Goal: Task Accomplishment & Management: Complete application form

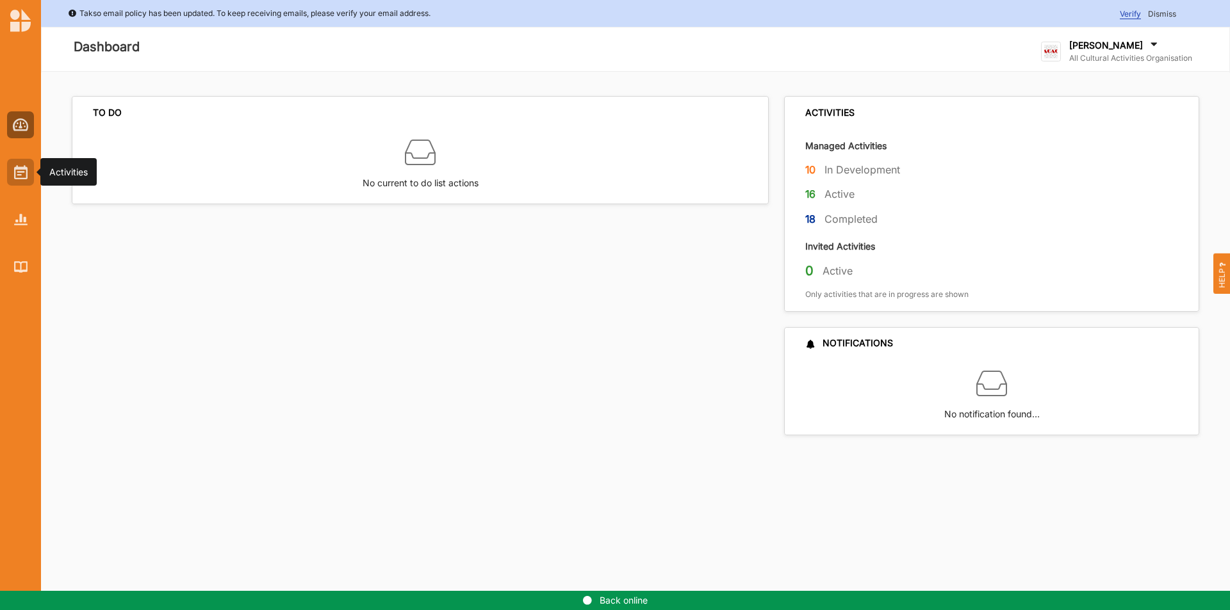
click at [12, 177] on div at bounding box center [20, 172] width 27 height 27
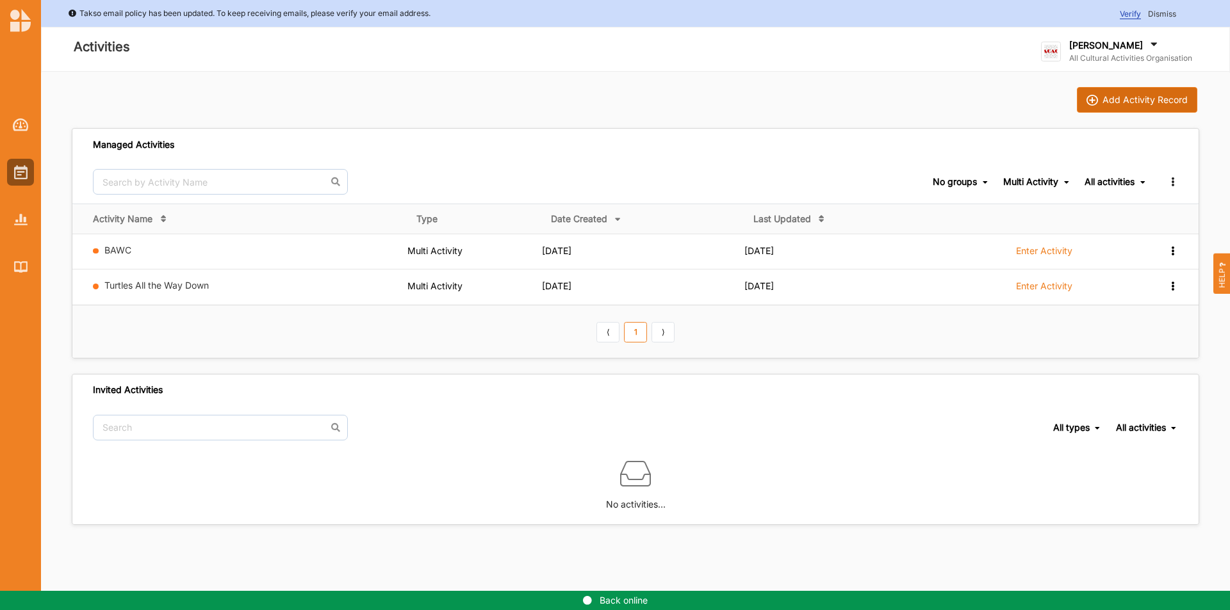
click at [1163, 101] on div "Add Activity Record" at bounding box center [1144, 100] width 85 height 12
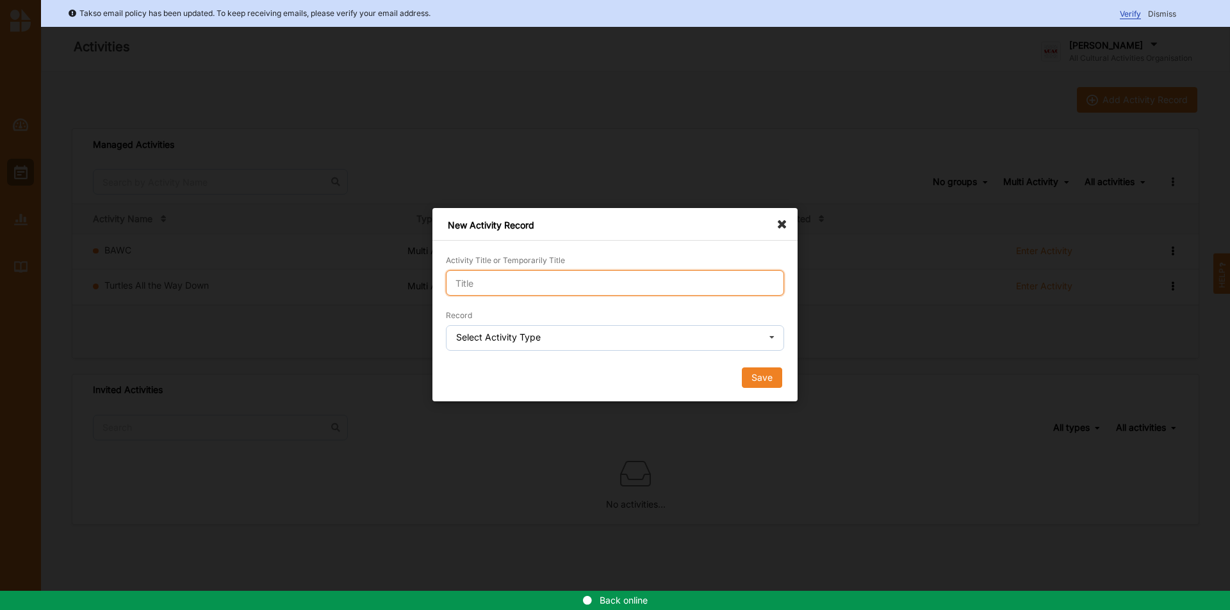
click at [484, 282] on input "Activity Title or Temporarily Title" at bounding box center [615, 283] width 338 height 26
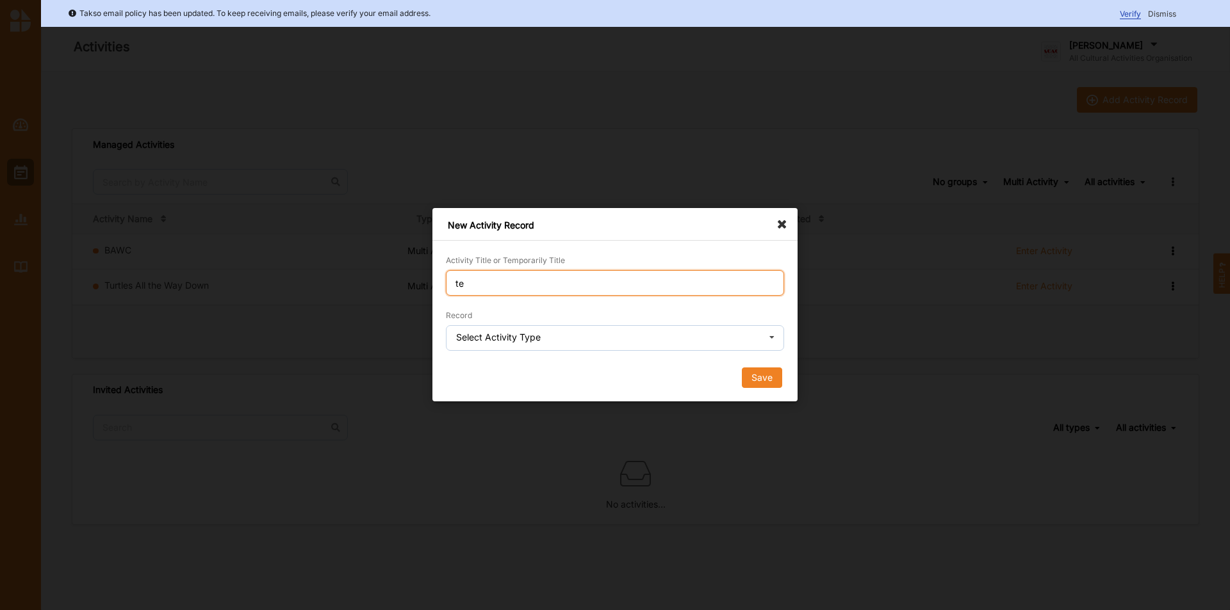
type input "t"
type input "Unlock test"
click at [528, 310] on div "Record Select Activity Type Single Activity Festival Program Grants Program Mul…" at bounding box center [615, 330] width 338 height 42
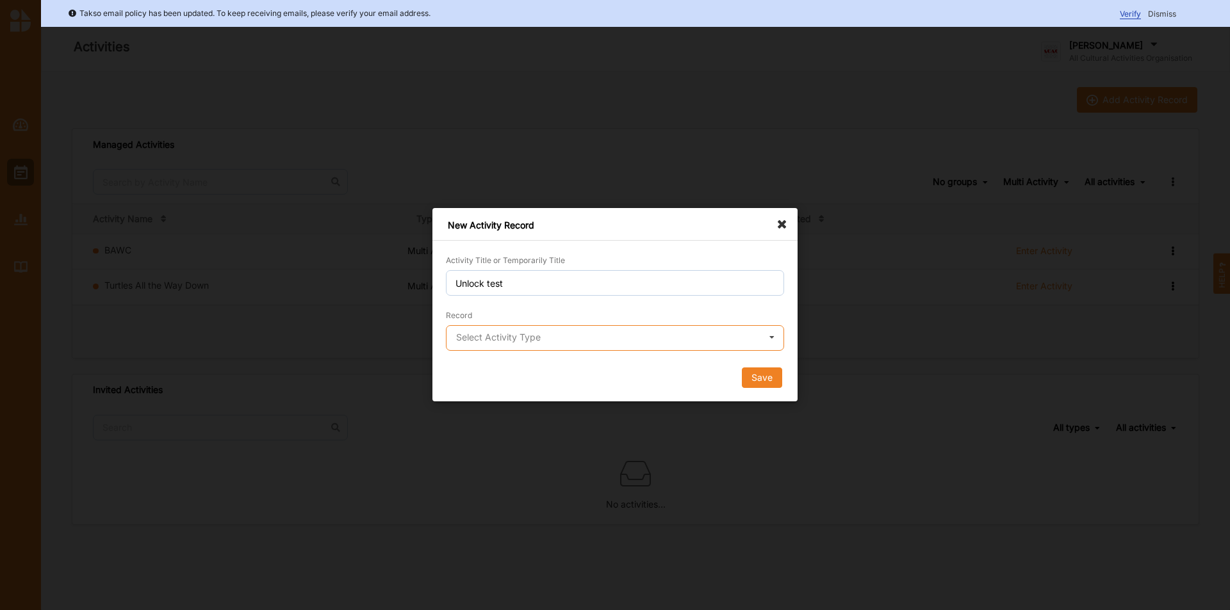
click at [535, 345] on input "text" at bounding box center [615, 339] width 337 height 26
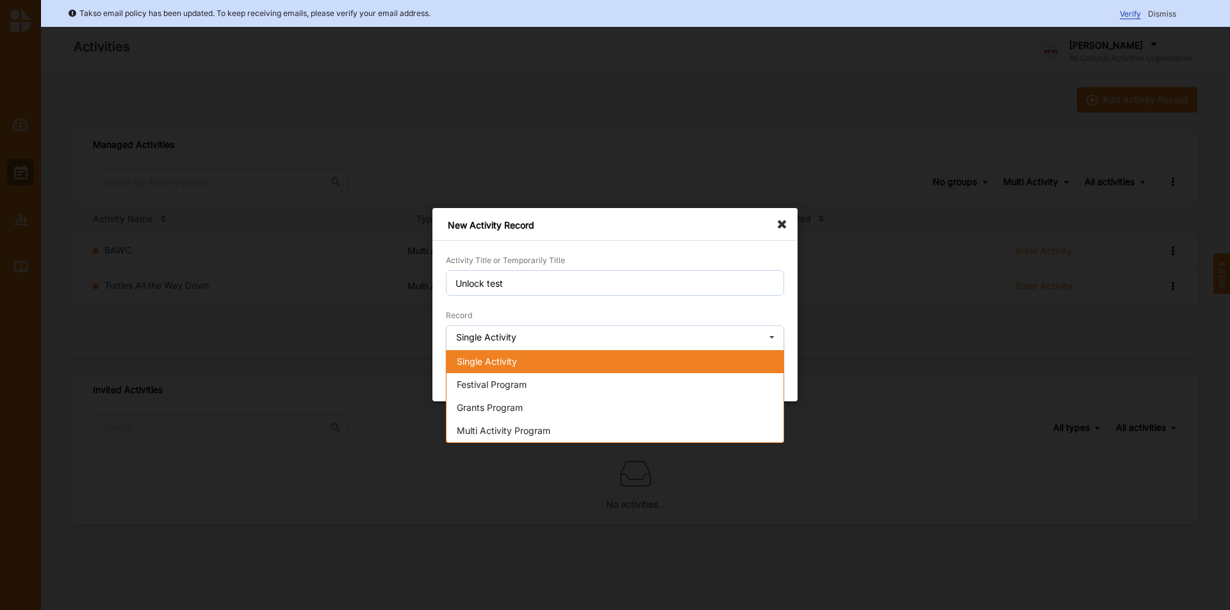
click at [535, 370] on div "Single Activity" at bounding box center [614, 361] width 337 height 23
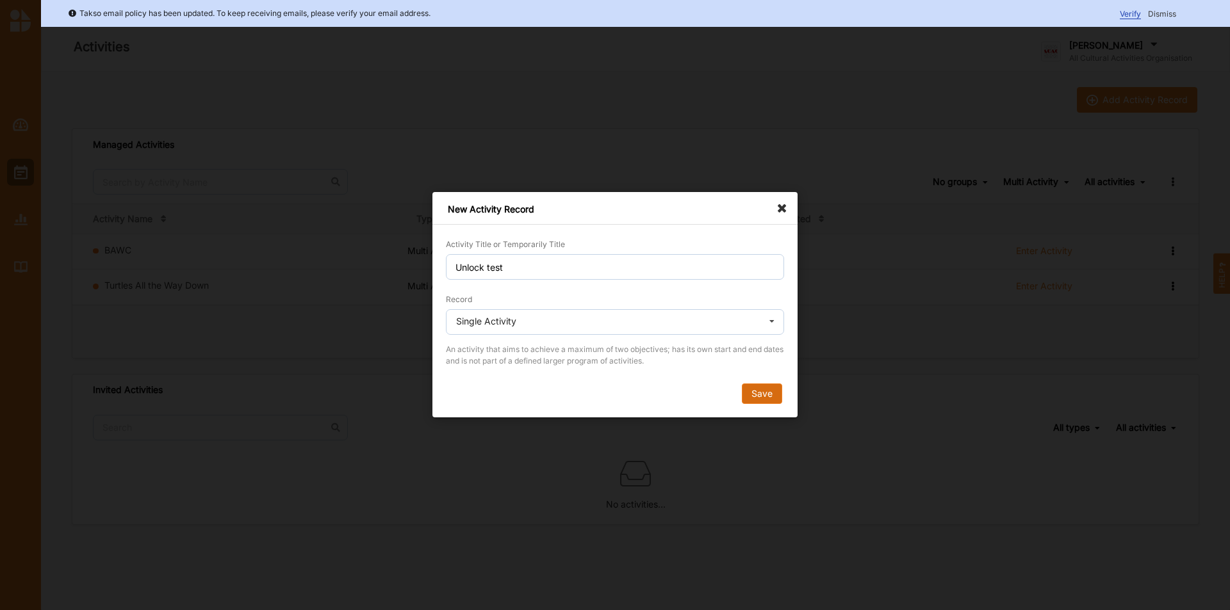
click at [767, 391] on button "Save" at bounding box center [762, 394] width 40 height 20
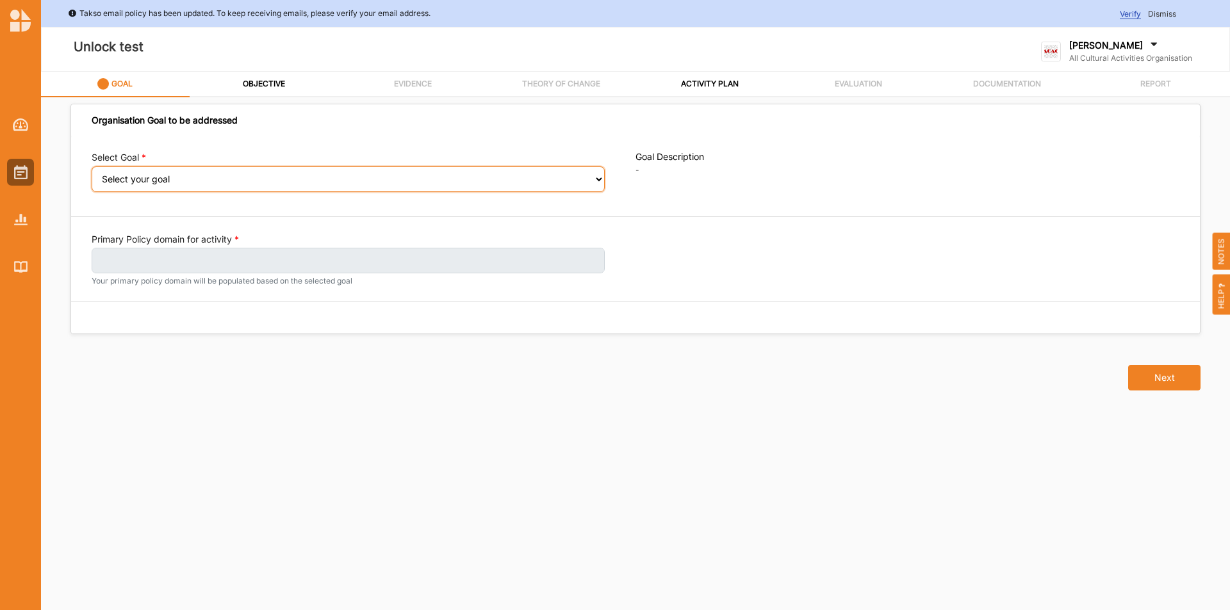
click at [150, 190] on select "Select your goal" at bounding box center [348, 180] width 513 height 26
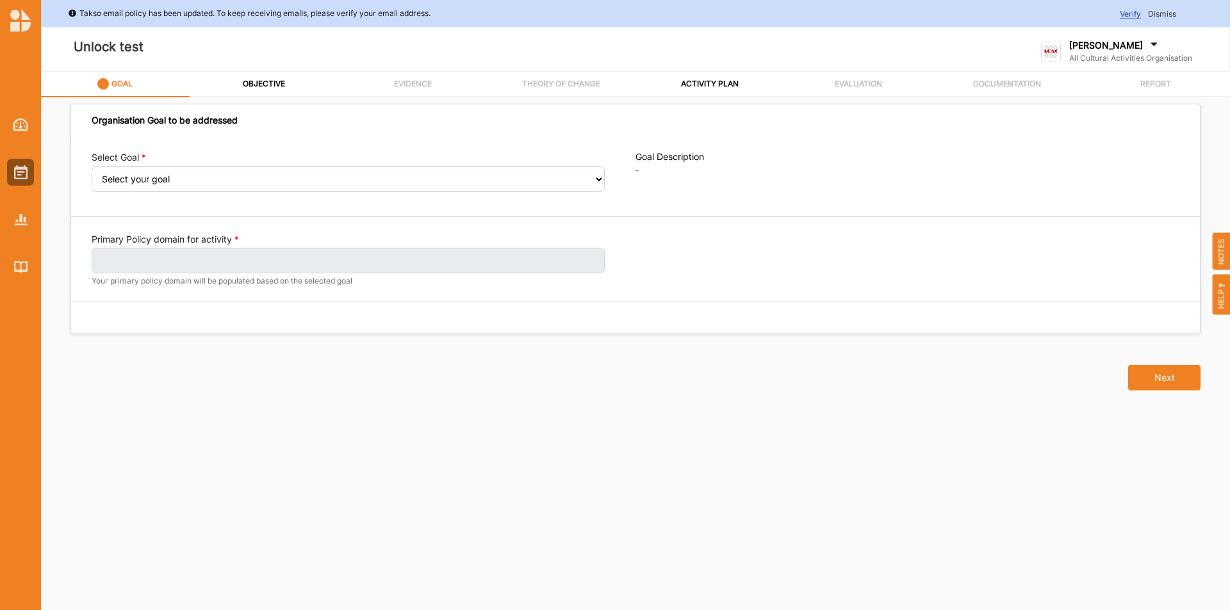
click at [319, 440] on div "Organisation Goal to be addressed Select Goal Select your goal Goal Description…" at bounding box center [635, 356] width 1127 height 487
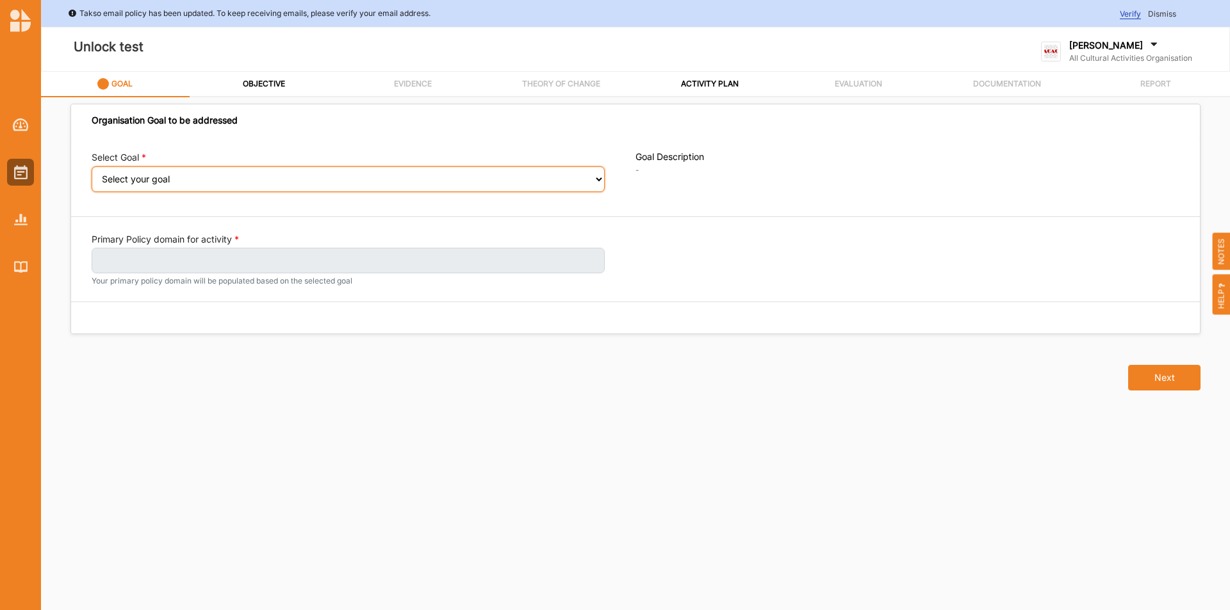
click at [597, 190] on select "Select your goal" at bounding box center [348, 180] width 513 height 26
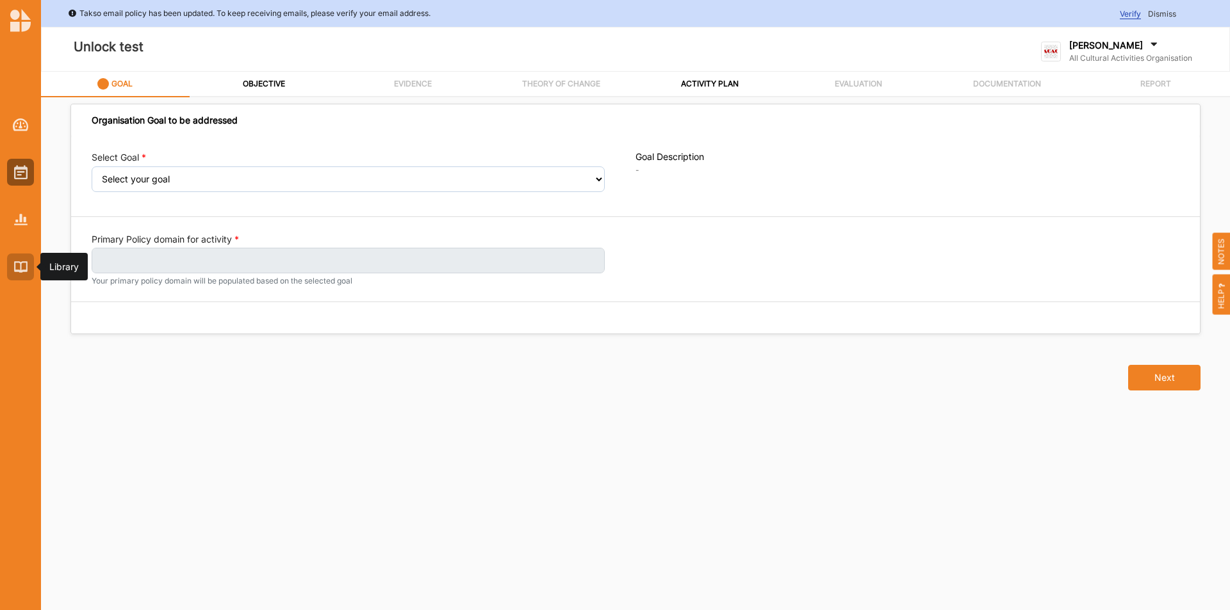
click at [14, 268] on img at bounding box center [20, 266] width 13 height 11
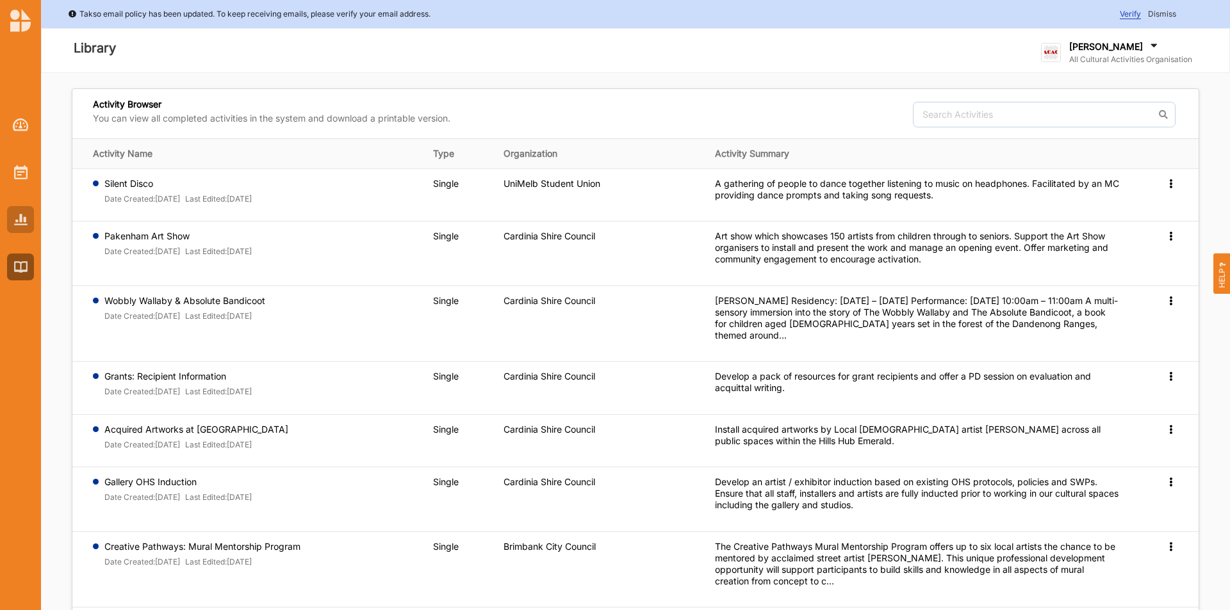
click at [13, 224] on div at bounding box center [20, 219] width 27 height 27
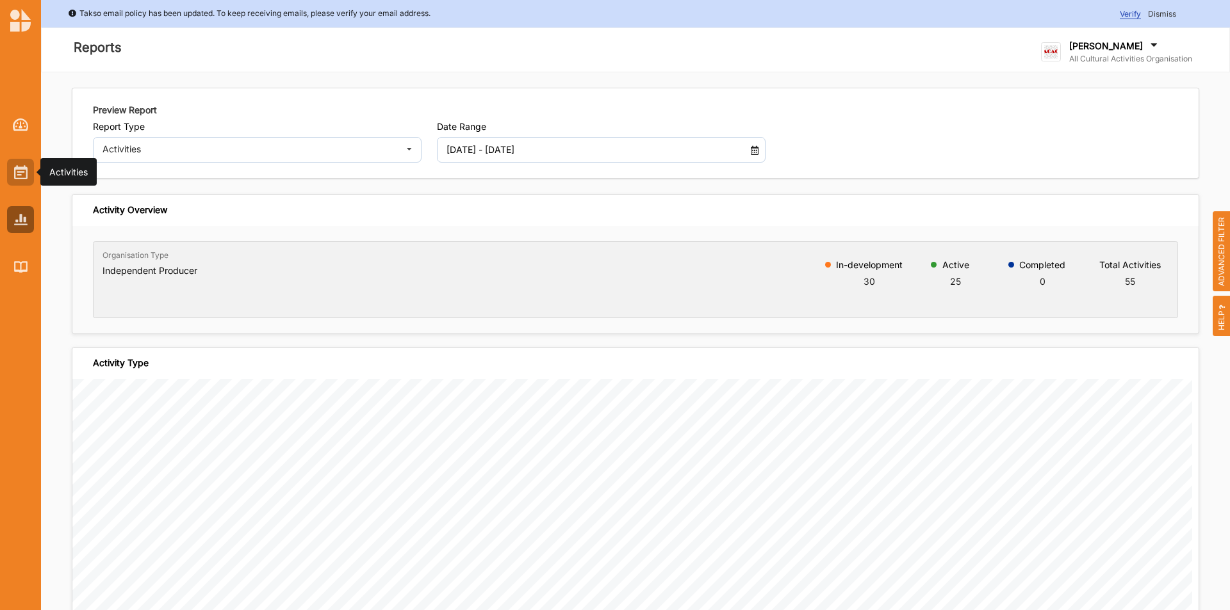
click at [15, 168] on img at bounding box center [20, 172] width 13 height 14
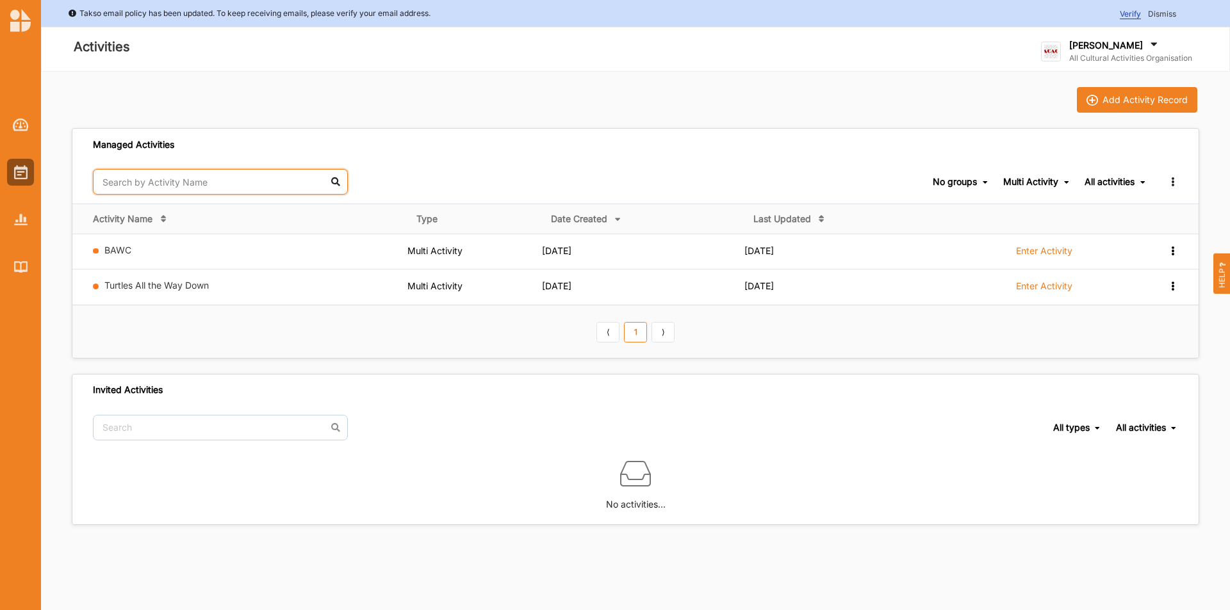
click at [326, 183] on input "text" at bounding box center [220, 182] width 255 height 26
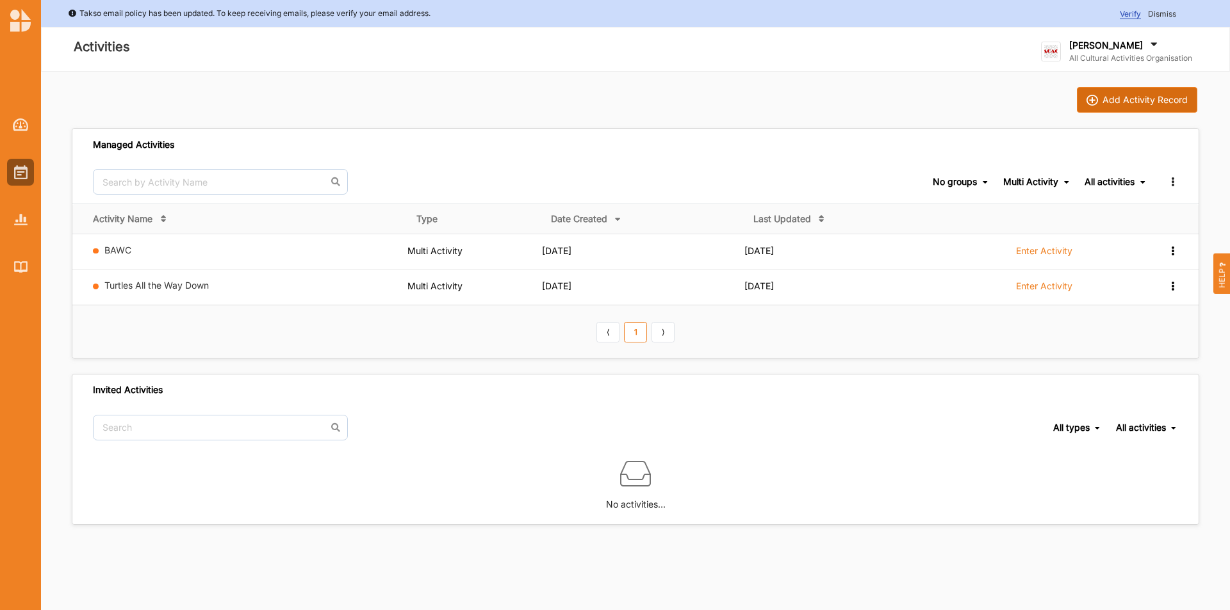
click at [1101, 88] on button "Add Activity Record" at bounding box center [1137, 100] width 120 height 26
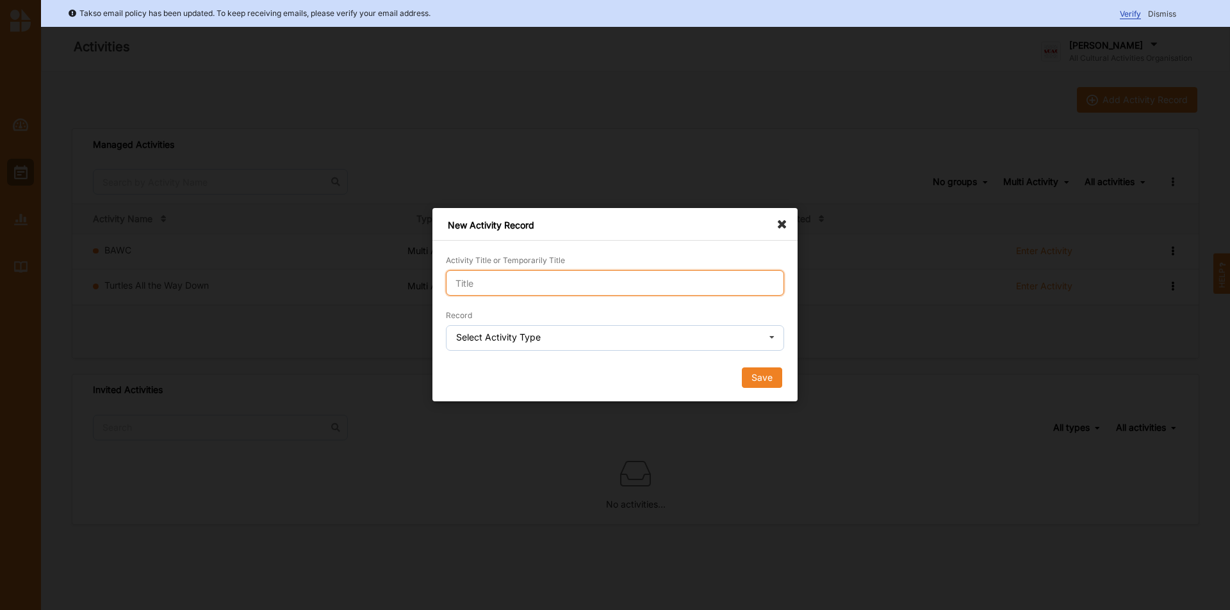
click at [501, 281] on input "Activity Title or Temporarily Title" at bounding box center [615, 283] width 338 height 26
type input "test"
click at [469, 355] on form "Activity Title or Temporarily Title test Record Select Activity Type Single Act…" at bounding box center [615, 321] width 338 height 134
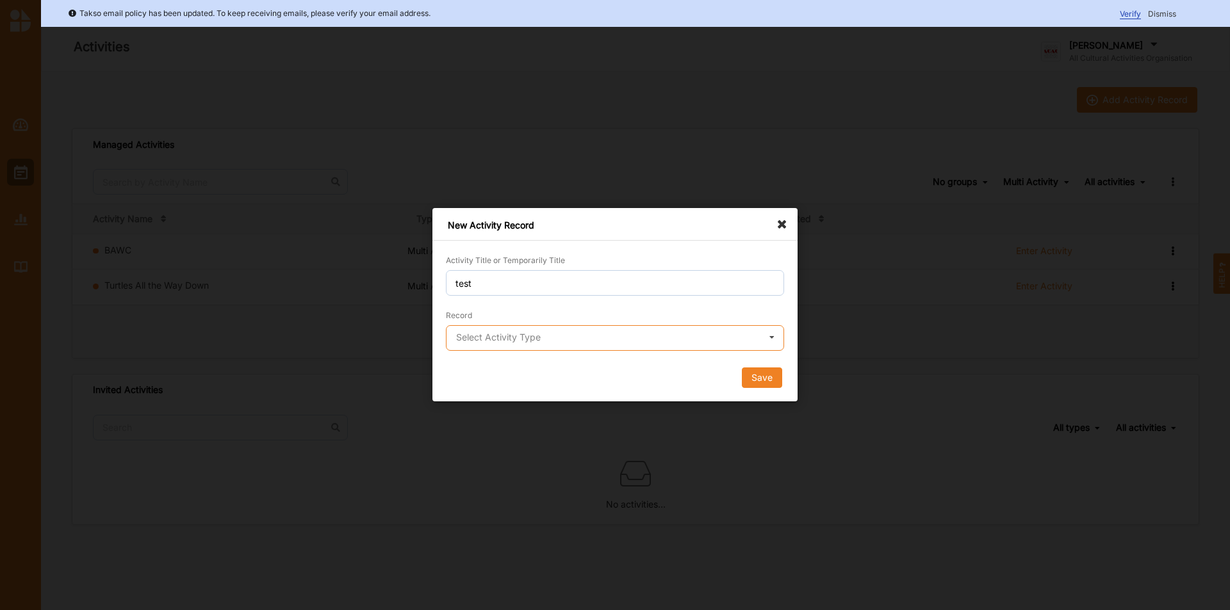
click at [474, 348] on input "text" at bounding box center [615, 339] width 337 height 26
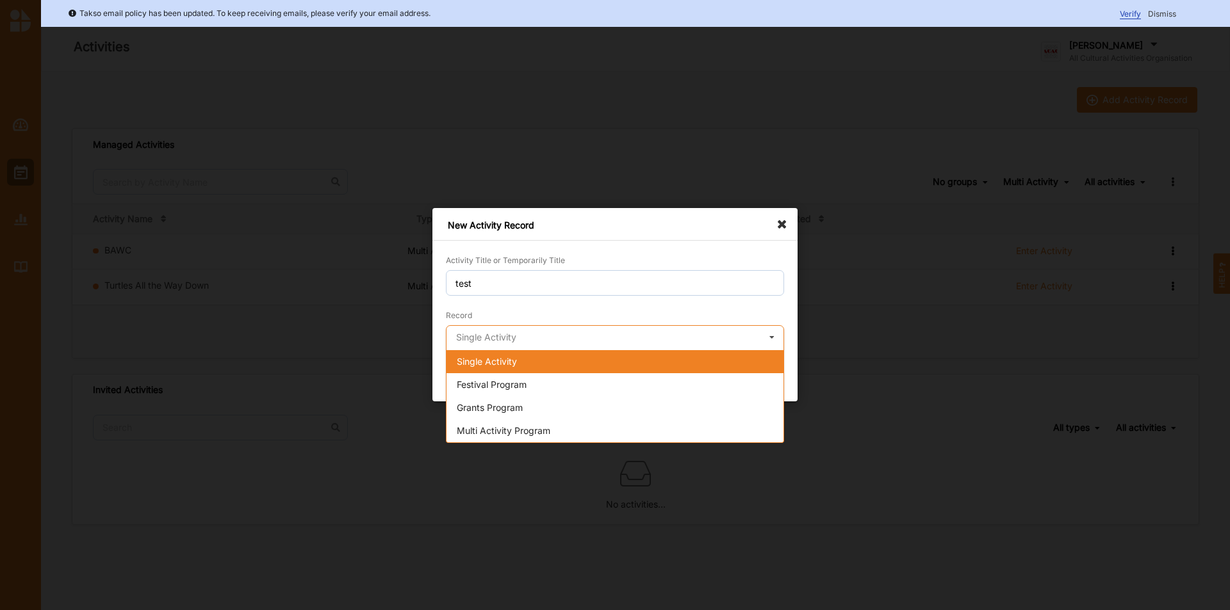
click at [467, 348] on input "text" at bounding box center [615, 339] width 337 height 26
click at [467, 366] on span "Single Activity" at bounding box center [487, 361] width 60 height 11
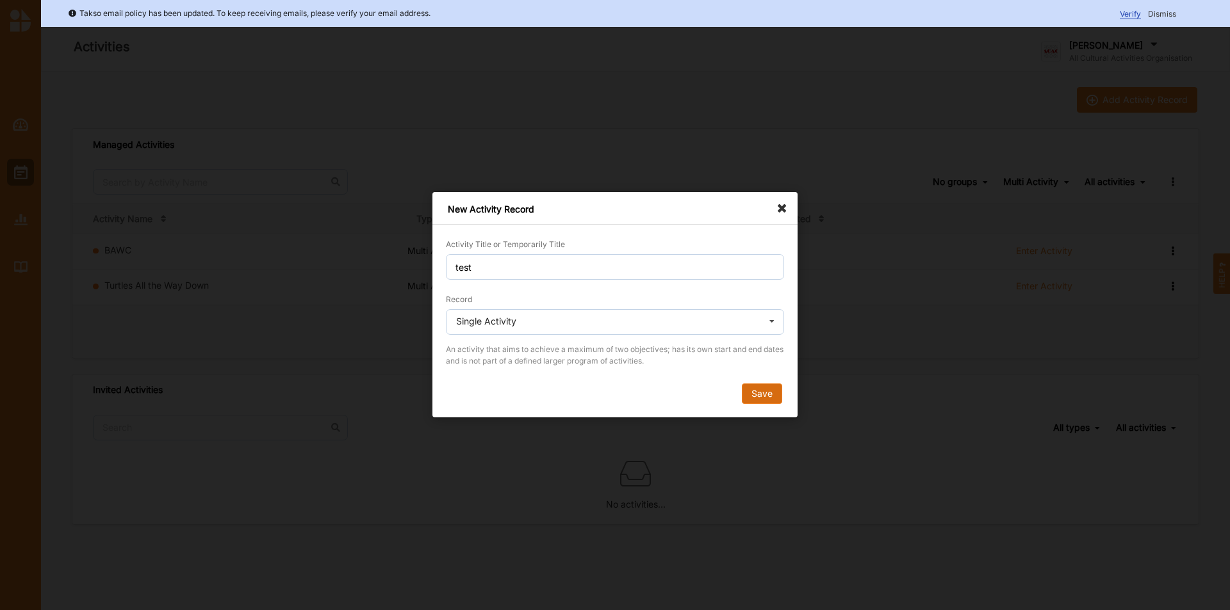
click at [757, 399] on button "Save" at bounding box center [762, 394] width 40 height 20
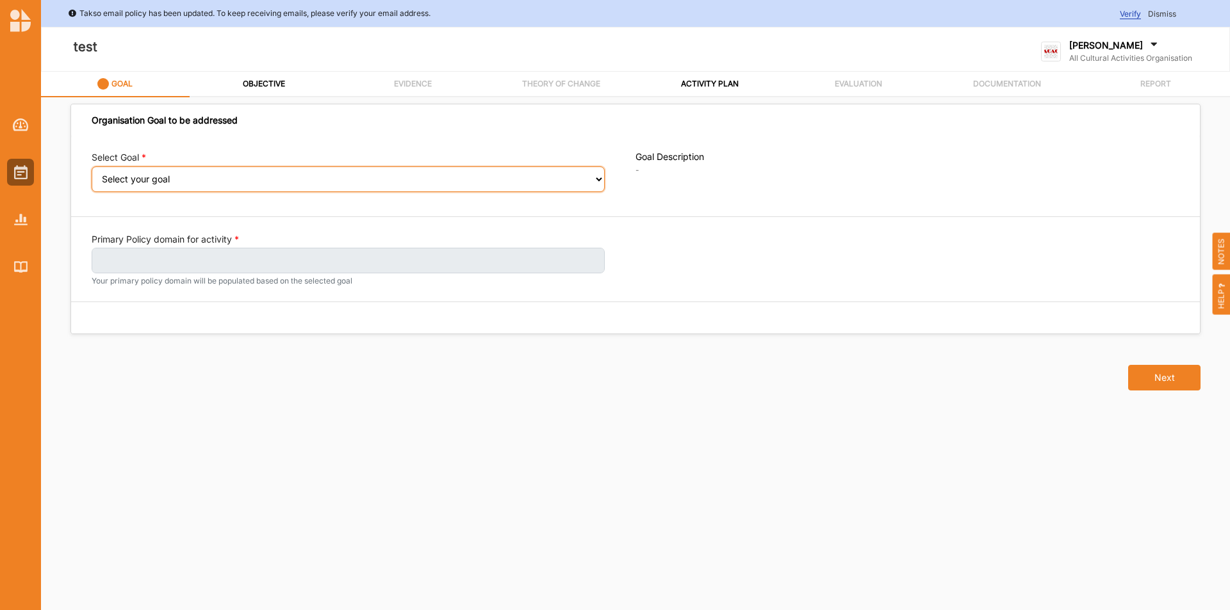
click at [596, 186] on select "Select your goal" at bounding box center [348, 180] width 513 height 26
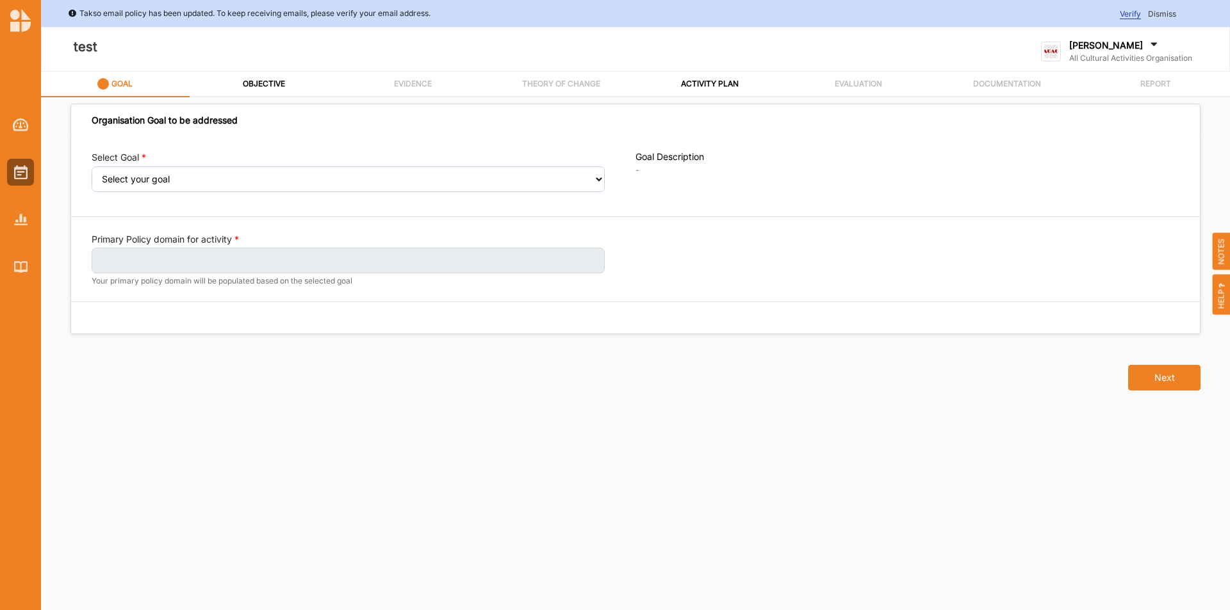
click at [1087, 45] on label "[PERSON_NAME]" at bounding box center [1106, 46] width 74 height 12
click at [1087, 181] on div "Log Out" at bounding box center [1103, 186] width 102 height 12
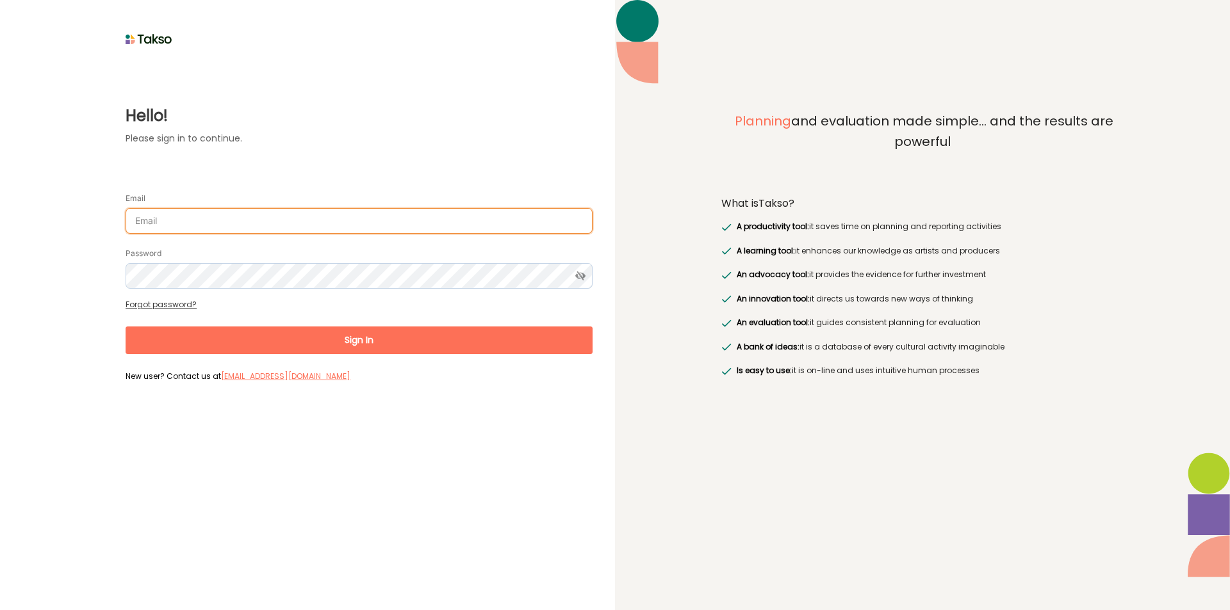
click at [305, 216] on input "Email" at bounding box center [359, 221] width 467 height 26
type input "[EMAIL_ADDRESS][DOMAIN_NAME]"
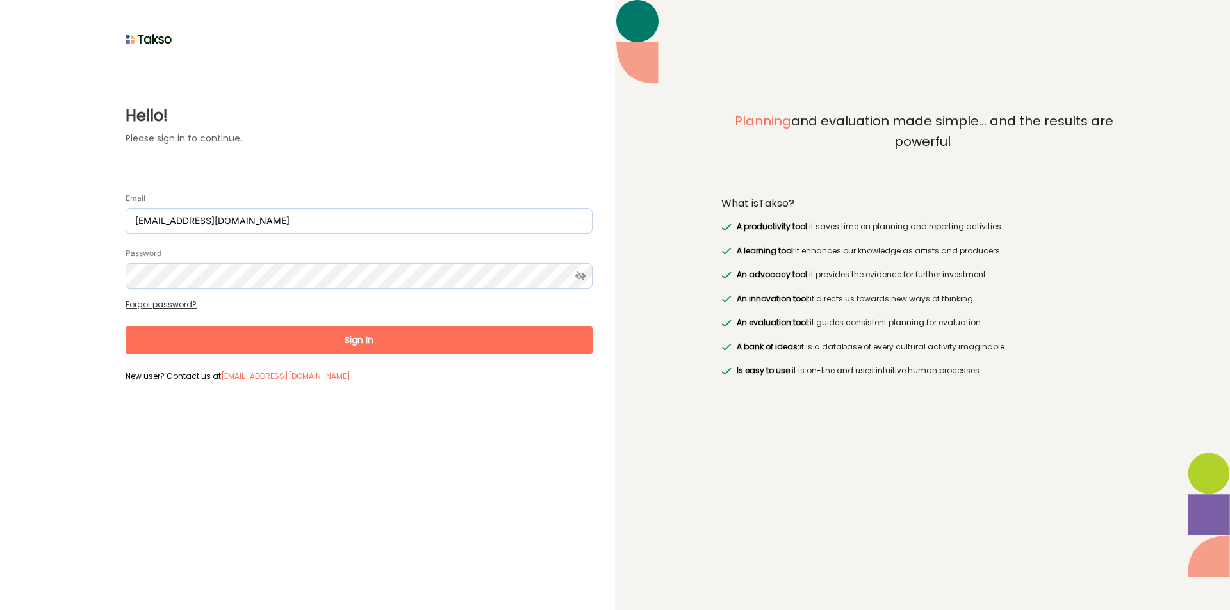
click at [368, 341] on button "Sign In" at bounding box center [359, 341] width 467 height 28
